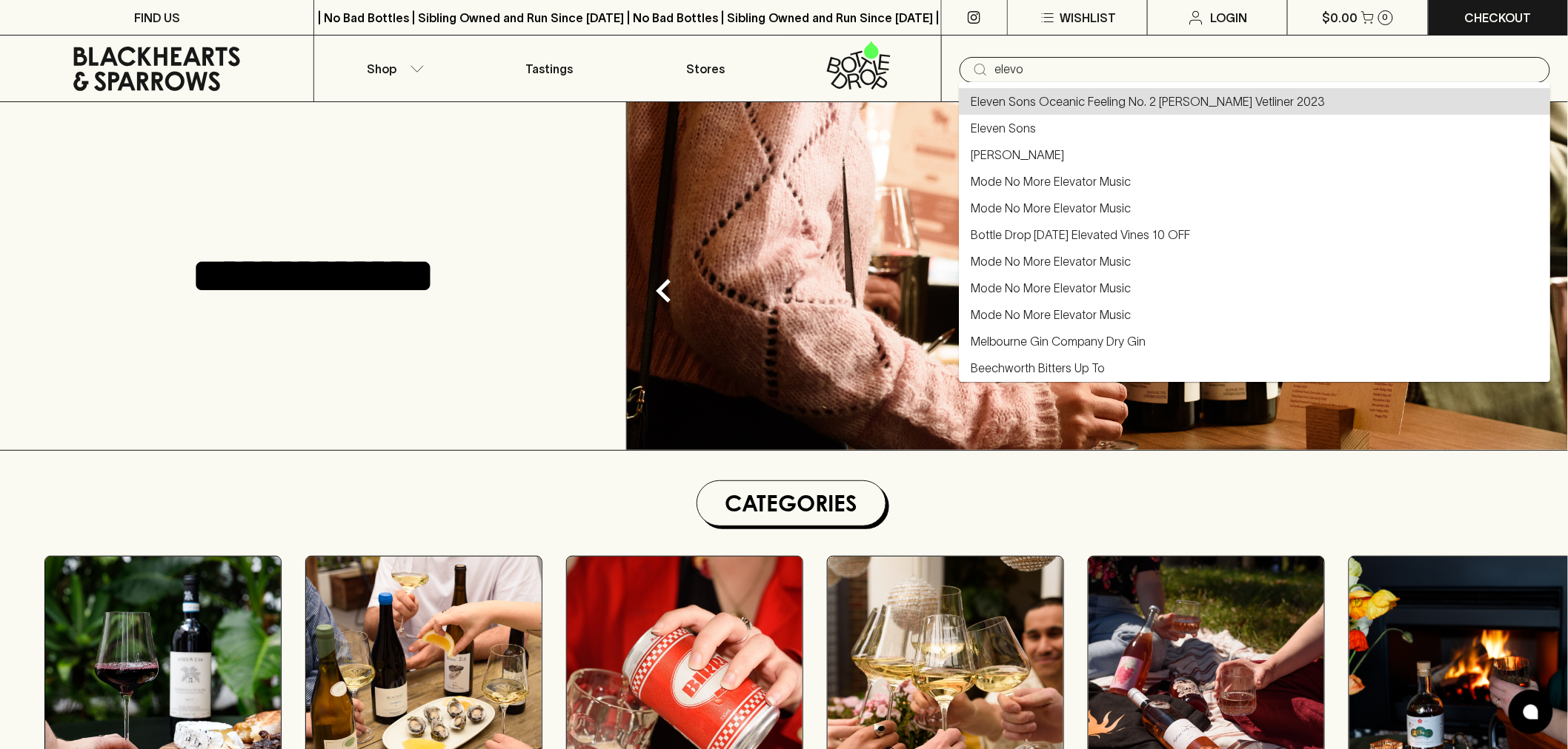
type input "Eleven Sons Oceanic Feeling No. 2 [PERSON_NAME] Vetliner 2023"
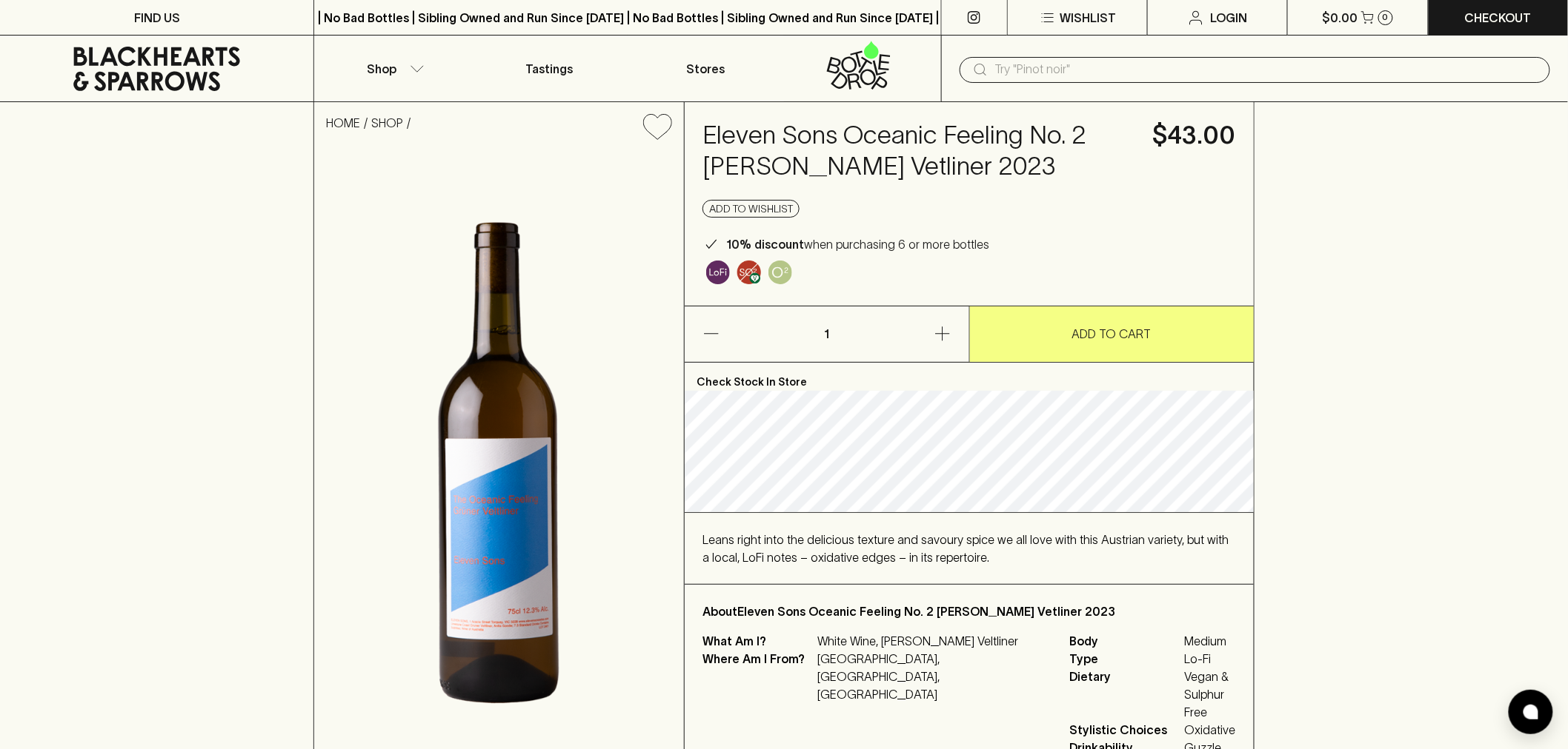
click at [862, 150] on h4 "Eleven Sons Oceanic Feeling No. 2 [PERSON_NAME] Vetliner 2023" at bounding box center [918, 152] width 433 height 63
click at [864, 168] on h4 "Eleven Sons Oceanic Feeling No. 2 [PERSON_NAME] Vetliner 2023" at bounding box center [918, 152] width 433 height 63
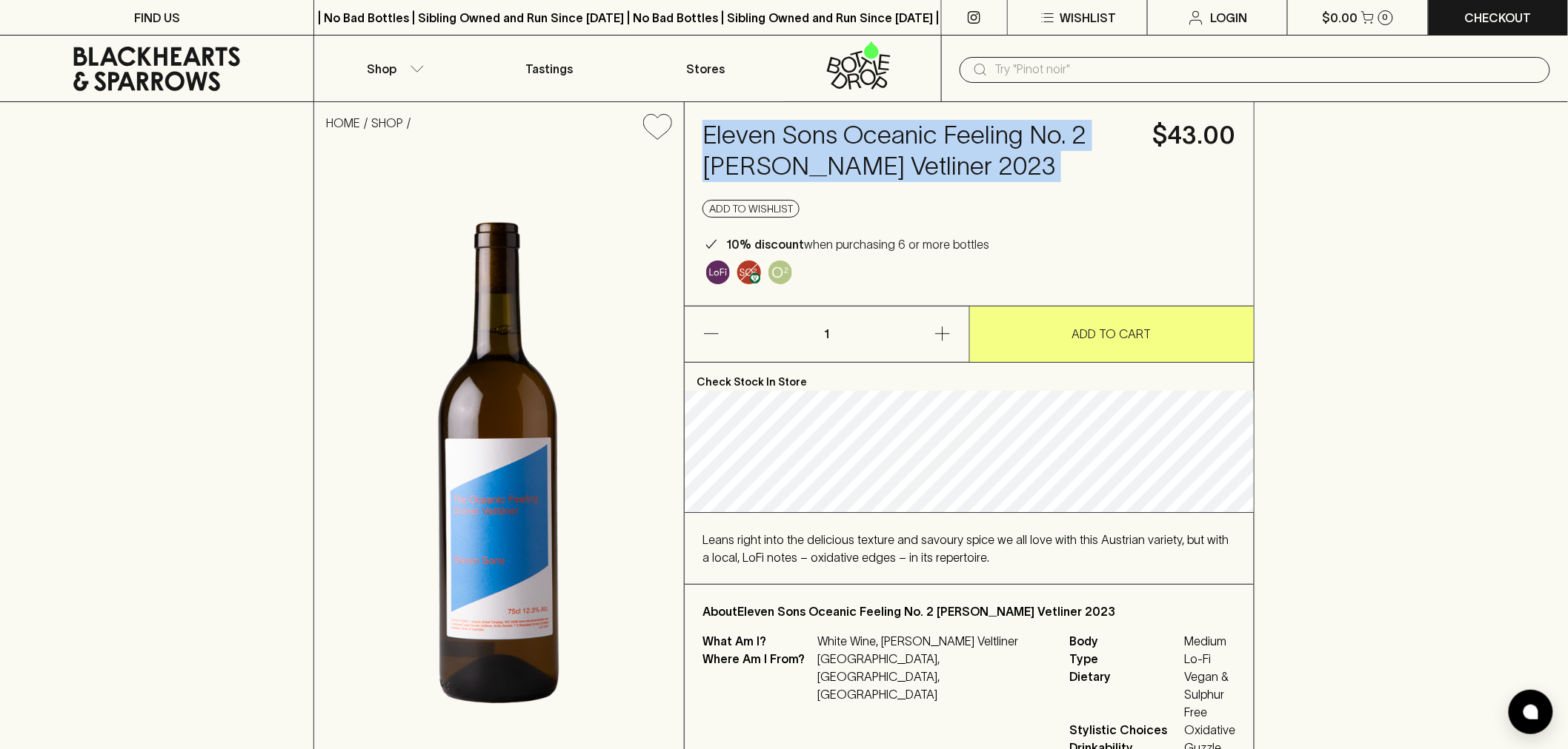
click at [864, 168] on h4 "Eleven Sons Oceanic Feeling No. 2 [PERSON_NAME] Vetliner 2023" at bounding box center [918, 152] width 433 height 63
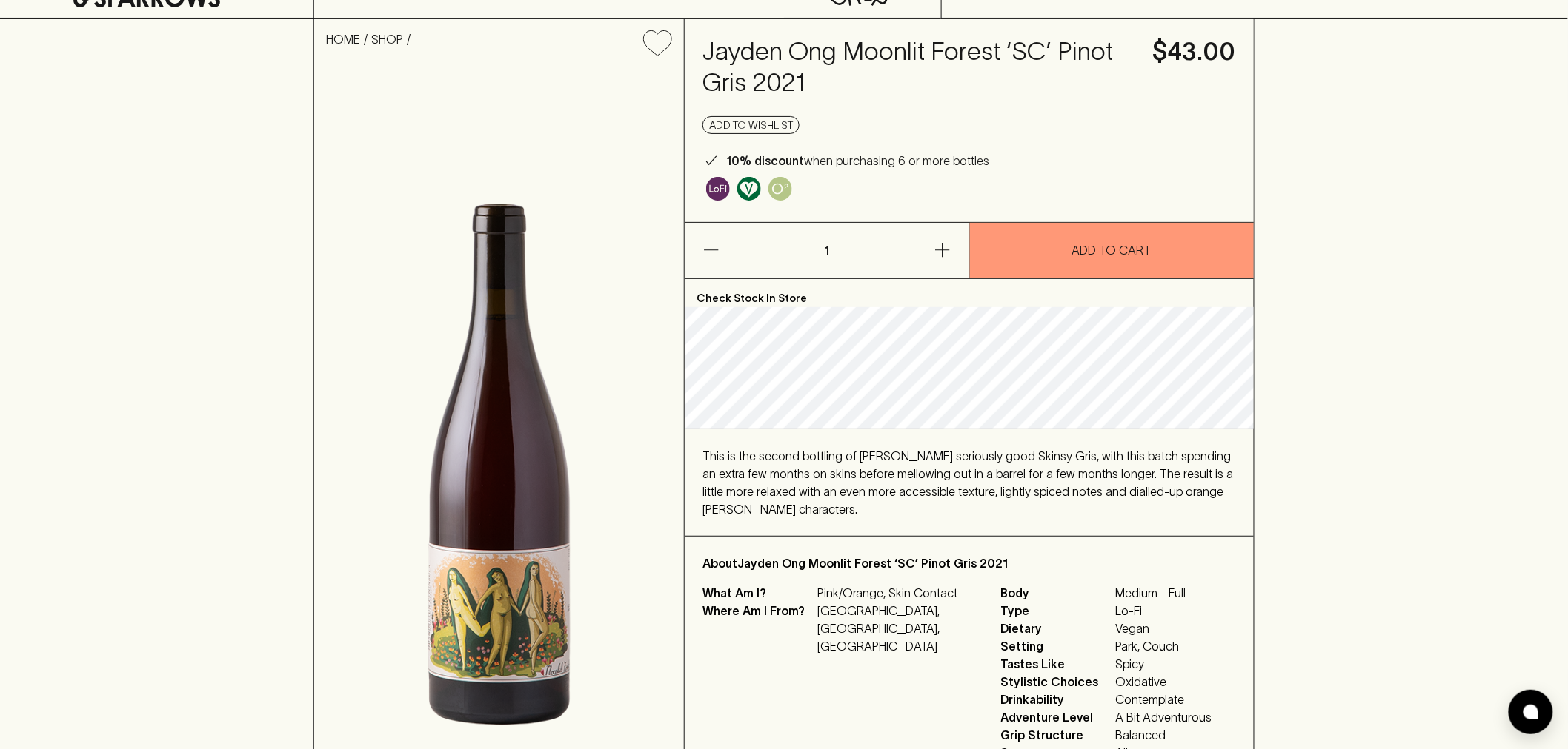
scroll to position [82, 0]
click at [819, 59] on h4 "Jayden Ong Moonlit Forest ‘SC’ Pinot Gris 2021" at bounding box center [918, 69] width 433 height 63
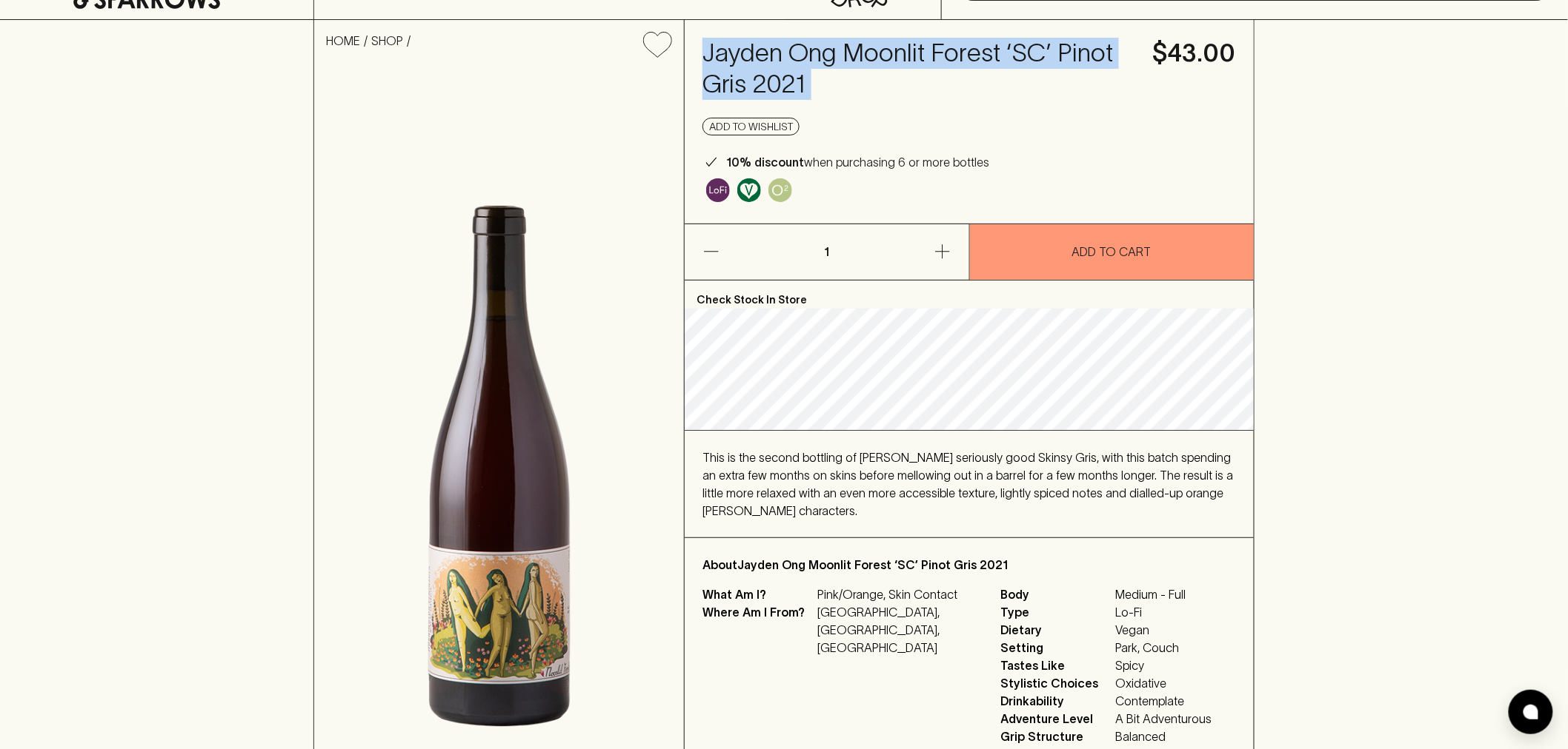
click at [819, 59] on h4 "Jayden Ong Moonlit Forest ‘SC’ Pinot Gris 2021" at bounding box center [918, 69] width 433 height 63
